Goal: Communication & Community: Answer question/provide support

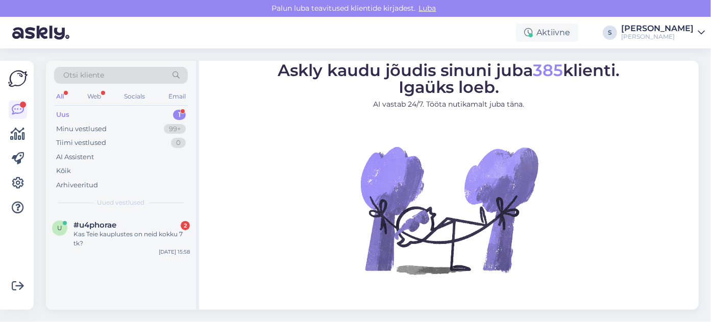
click at [65, 114] on div "Uus" at bounding box center [62, 115] width 13 height 10
click at [112, 228] on span "#u4phorae" at bounding box center [95, 225] width 43 height 9
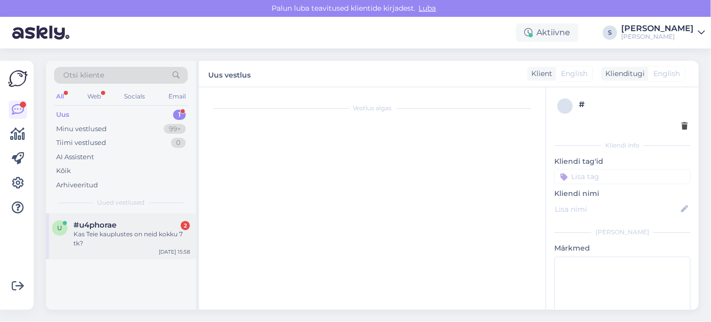
scroll to position [71, 0]
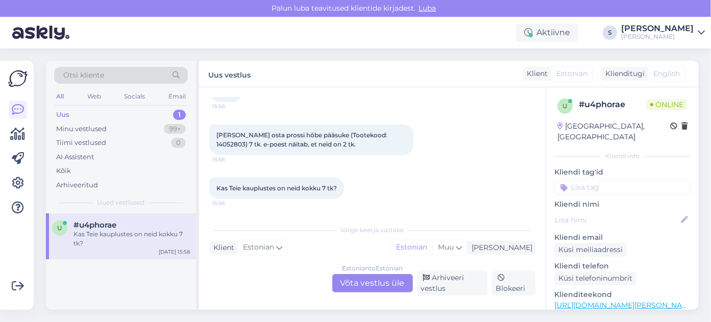
drag, startPoint x: 361, startPoint y: 283, endPoint x: 351, endPoint y: 276, distance: 12.9
click at [360, 281] on div "Estonian to Estonian Võta vestlus üle" at bounding box center [372, 283] width 81 height 18
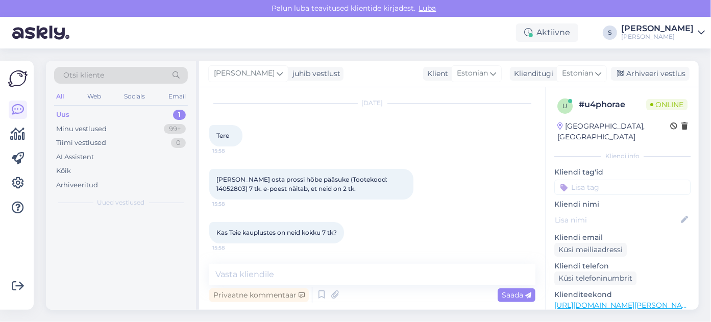
scroll to position [26, 0]
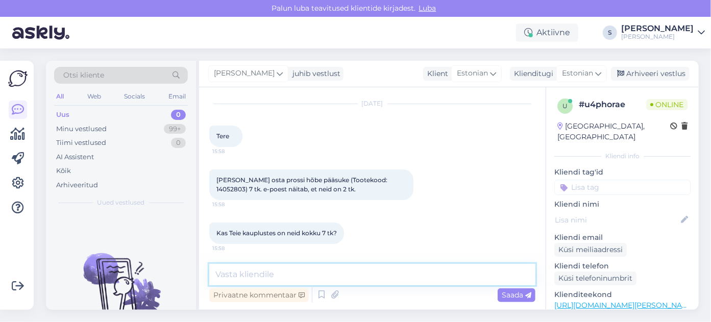
click at [236, 272] on textarea at bounding box center [372, 274] width 326 height 21
type textarea "Tere"
click at [510, 291] on span "Saada" at bounding box center [517, 294] width 30 height 9
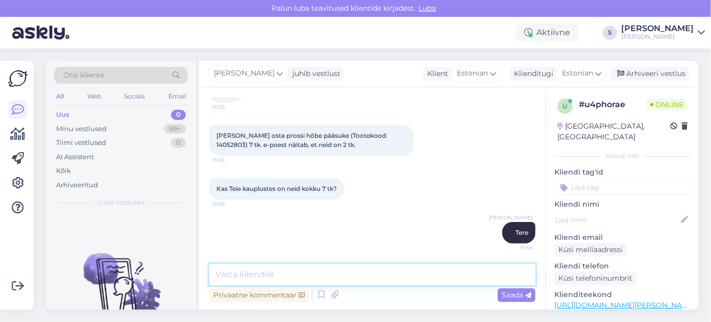
drag, startPoint x: 262, startPoint y: 275, endPoint x: 486, endPoint y: 318, distance: 228.3
click at [278, 277] on textarea at bounding box center [372, 274] width 326 height 21
drag, startPoint x: 330, startPoint y: 275, endPoint x: 353, endPoint y: 275, distance: 23.5
click at [330, 275] on textarea "Hetkel on [PERSON_NAME] 2. Uurin kui kiiresti on võimalik juurde saada" at bounding box center [372, 274] width 326 height 21
click at [508, 276] on textarea "Hetkel on [PERSON_NAME] 2. Uurin, kas [PERSON_NAME] kiiresti on võimalik juurde…" at bounding box center [372, 274] width 326 height 21
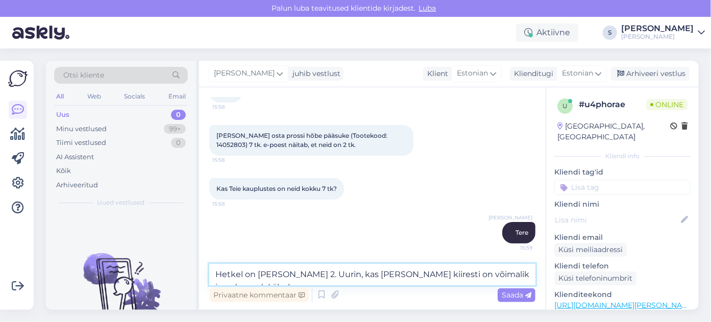
click at [503, 276] on textarea "Hetkel on [PERSON_NAME] 2. Uurin, kas [PERSON_NAME] kiiresti on võimalik juurde…" at bounding box center [372, 274] width 326 height 21
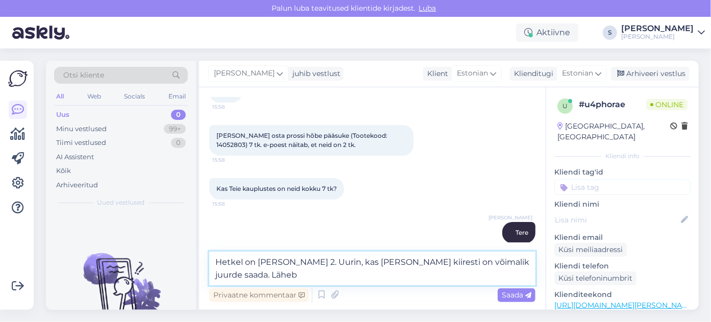
drag, startPoint x: 255, startPoint y: 274, endPoint x: 397, endPoint y: 285, distance: 142.4
click at [263, 274] on textarea "Hetkel on [PERSON_NAME] 2. Uurin, kas [PERSON_NAME] kiiresti on võimalik juurde…" at bounding box center [372, 269] width 326 height 34
type textarea "Hetkel on [PERSON_NAME] 2. Uurin, kas [PERSON_NAME] kiiresti on võimalik juurde…"
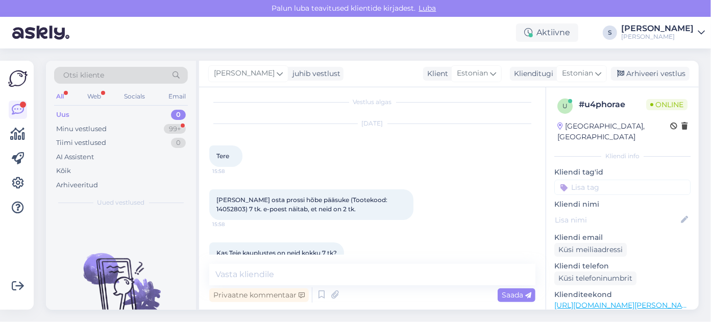
scroll to position [186, 0]
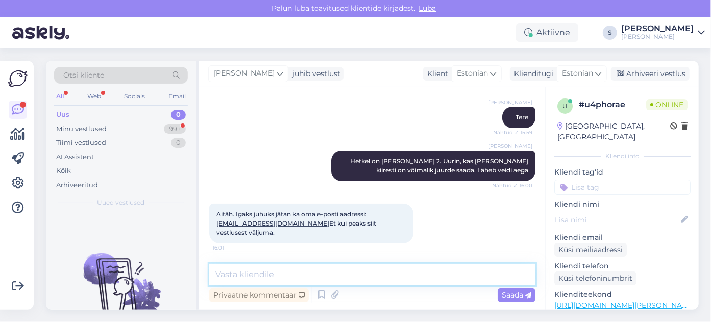
drag, startPoint x: 264, startPoint y: 274, endPoint x: 410, endPoint y: 276, distance: 146.0
click at [275, 274] on textarea at bounding box center [372, 274] width 326 height 21
type textarea "Selge, kirjutan e-mailile vastuse"
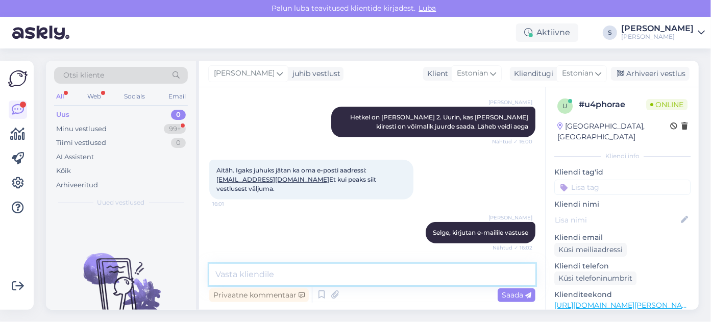
scroll to position [273, 0]
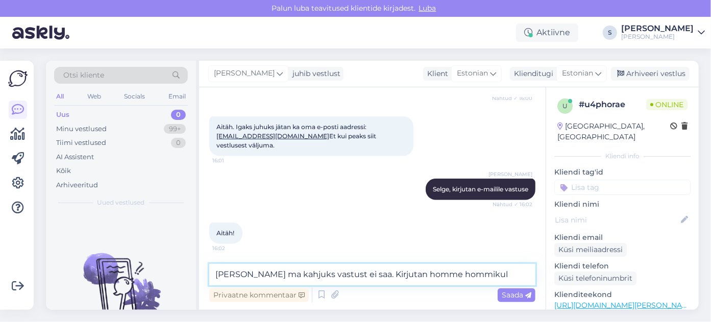
type textarea "[PERSON_NAME] ma kahjuks vastust ei saa. Kirjutan homme hommikul."
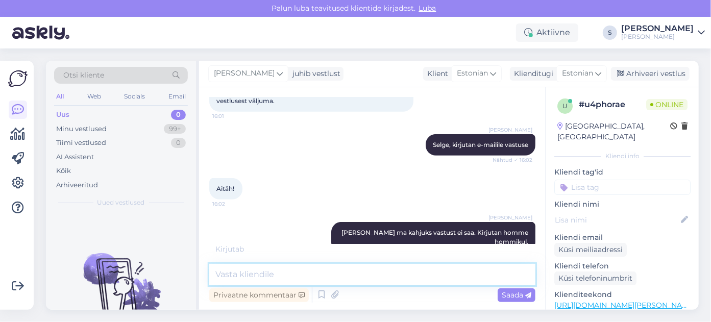
scroll to position [361, 0]
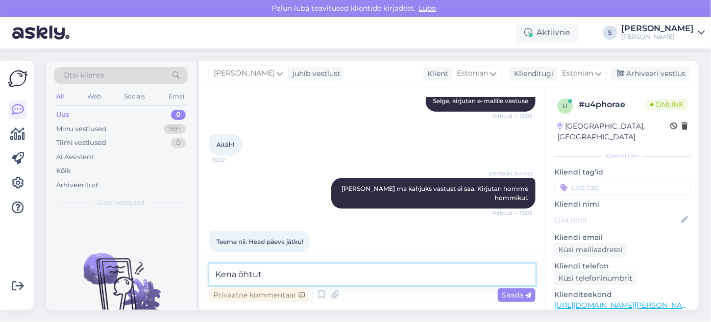
type textarea "[PERSON_NAME] õhtut!"
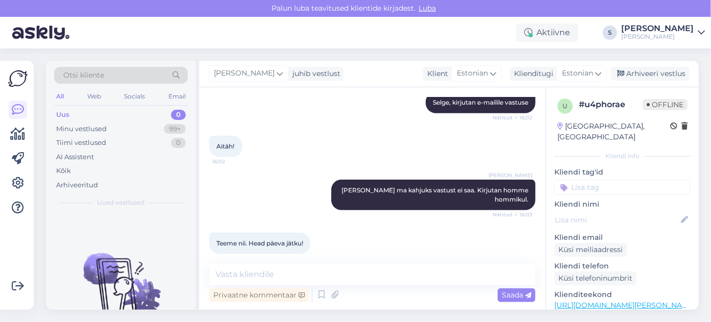
scroll to position [405, 0]
